Goal: Task Accomplishment & Management: Manage account settings

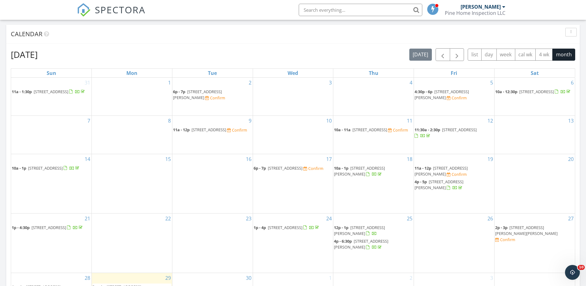
scroll to position [340, 0]
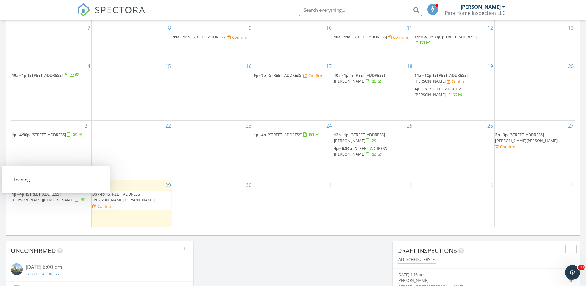
click at [64, 202] on span "141 Moore Ave, Leonia 07605" at bounding box center [43, 196] width 62 height 11
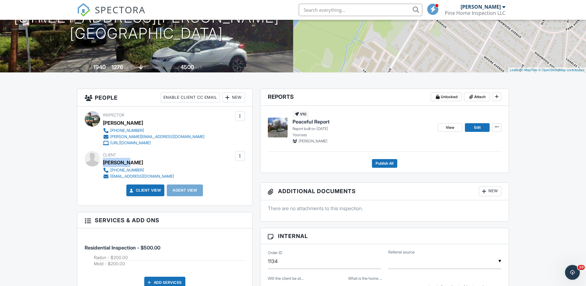
drag, startPoint x: 0, startPoint y: 0, endPoint x: 104, endPoint y: 162, distance: 192.7
click at [104, 162] on div "[PERSON_NAME]" at bounding box center [141, 162] width 76 height 9
copy div "[PERSON_NAME]"
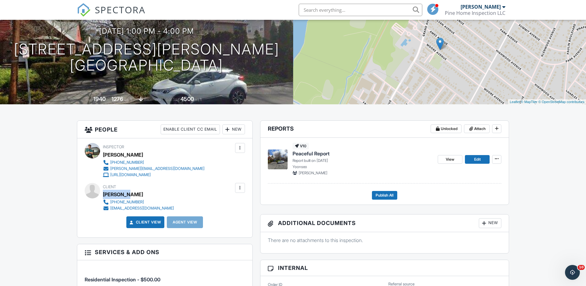
scroll to position [31, 0]
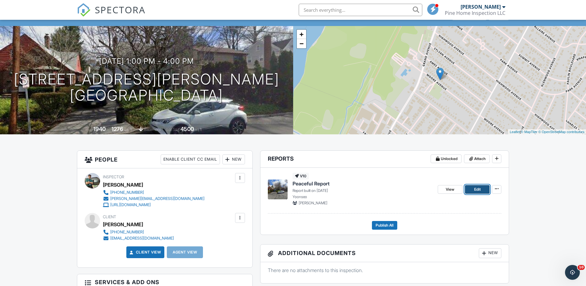
click at [478, 191] on span "Edit" at bounding box center [477, 189] width 6 height 6
